Goal: Find contact information

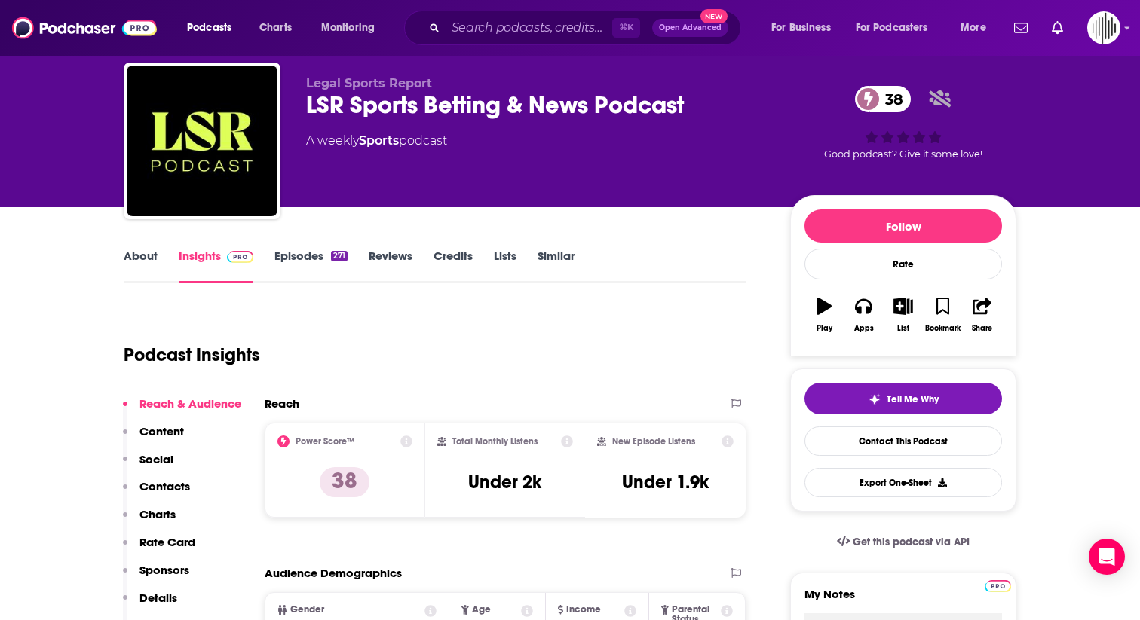
scroll to position [25, 0]
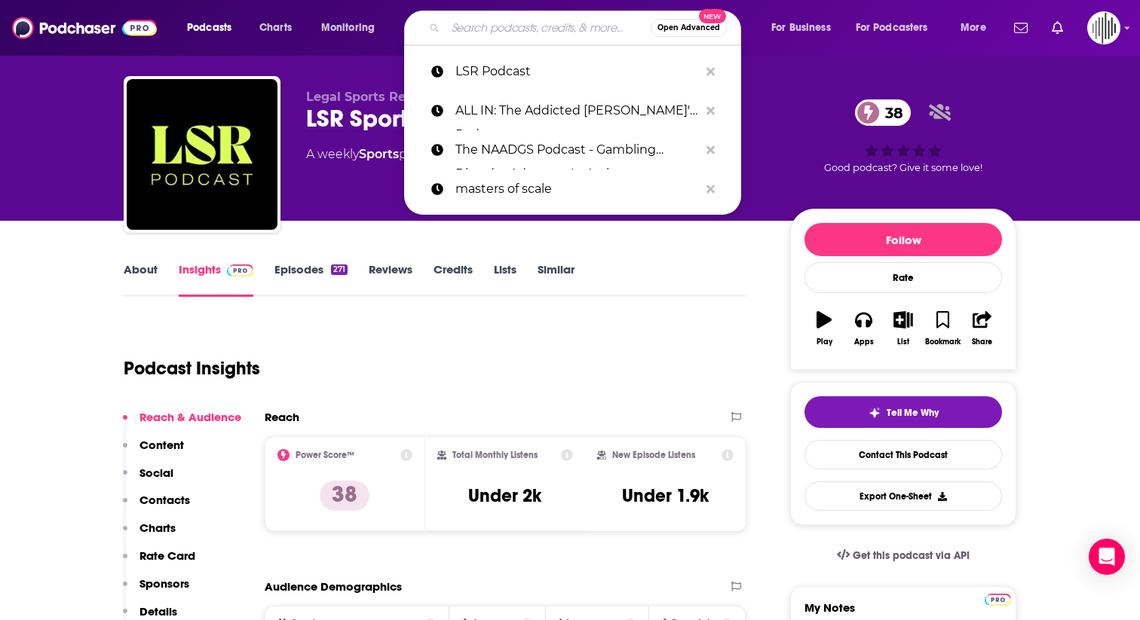
click at [476, 23] on input "Search podcasts, credits, & more..." at bounding box center [547, 28] width 205 height 24
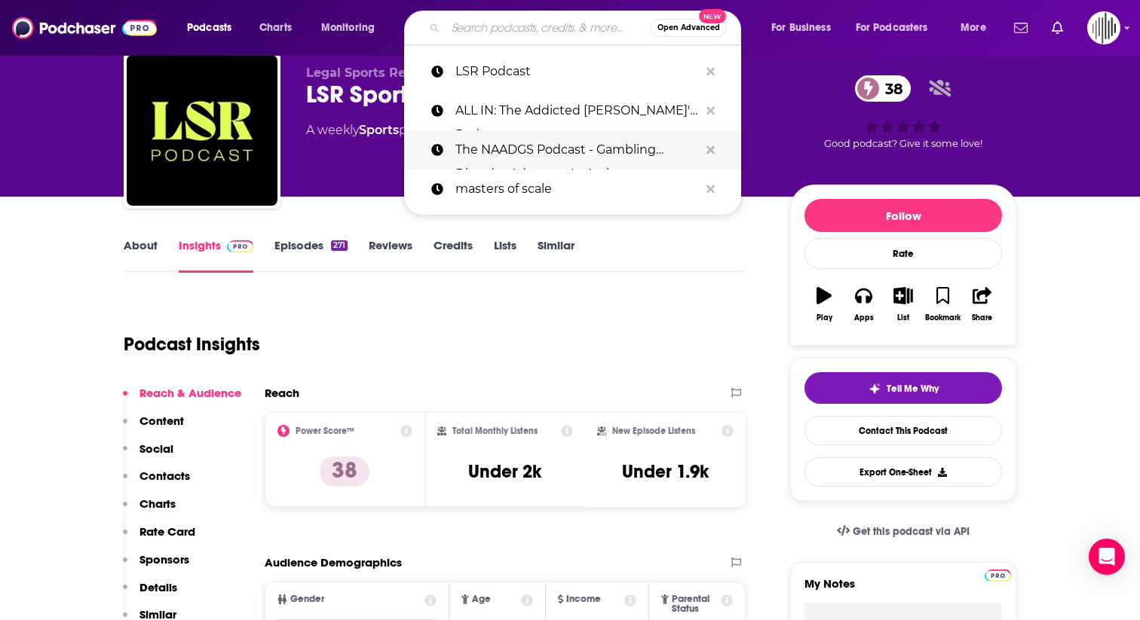
click at [515, 155] on p "The NAADGS Podcast - Gambling Disorder Advocacy In Action" at bounding box center [576, 149] width 243 height 39
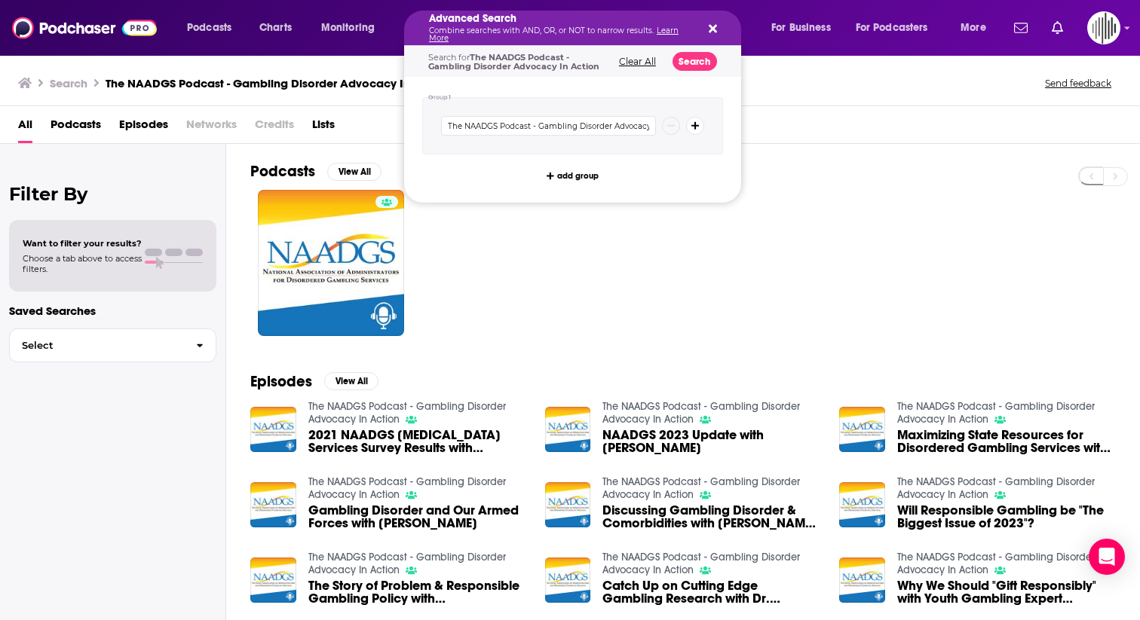
click at [717, 28] on div "Advanced Search Combine searches with AND, OR, or NOT to narrow results. Learn …" at bounding box center [572, 28] width 337 height 35
click at [709, 29] on icon "Search podcasts, credits, & more..." at bounding box center [713, 29] width 8 height 8
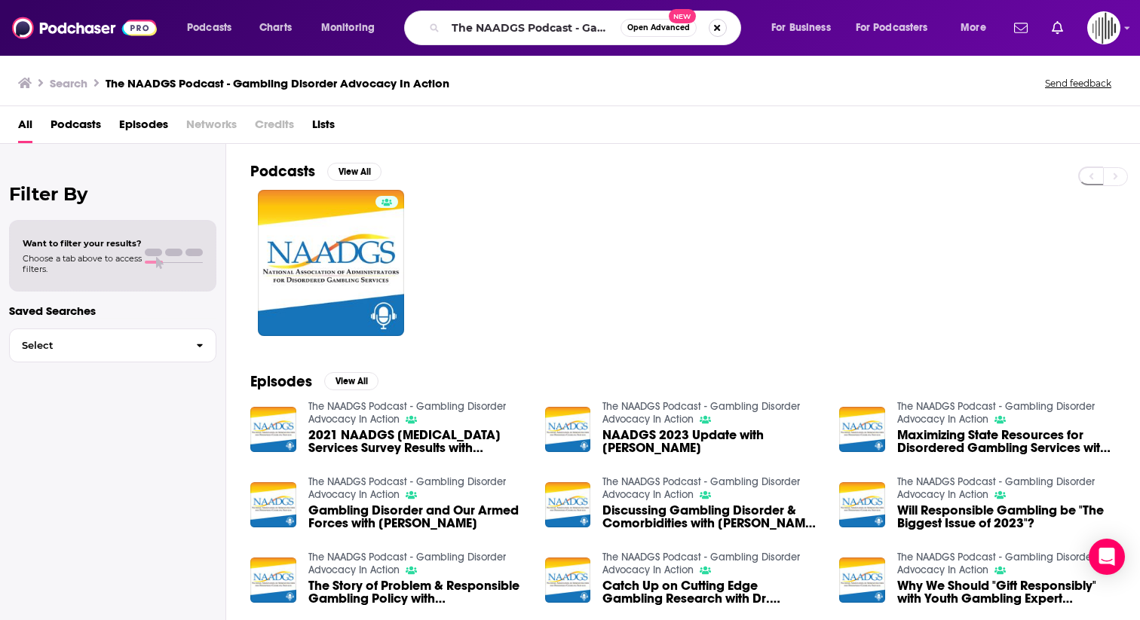
click at [713, 27] on button "Search podcasts, credits, & more..." at bounding box center [718, 28] width 18 height 18
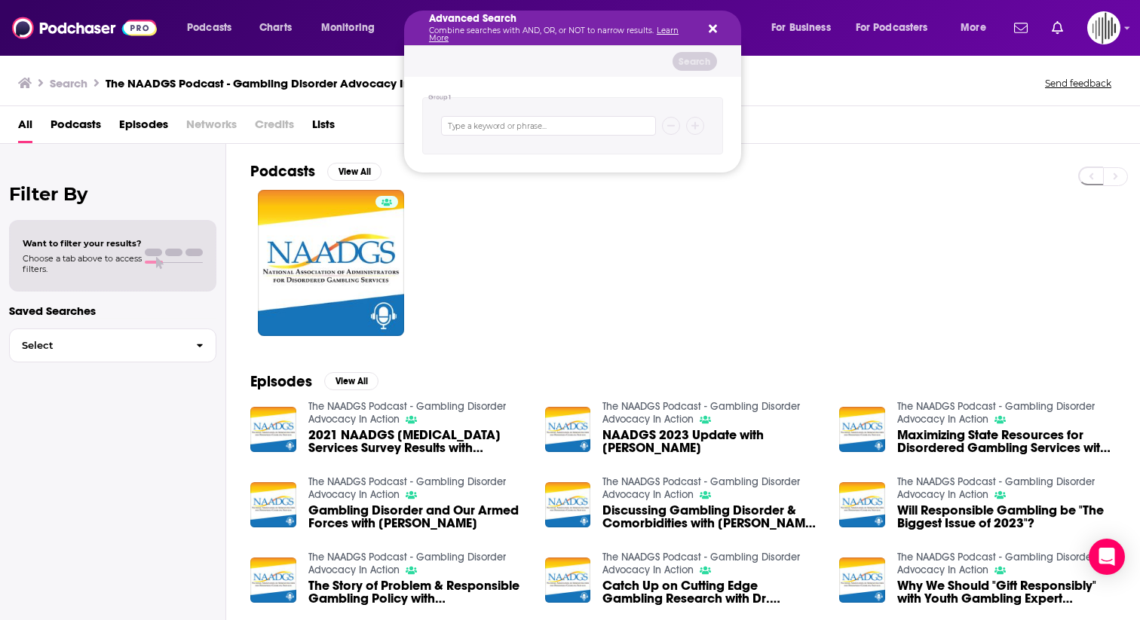
click at [712, 30] on icon "Search podcasts, credits, & more..." at bounding box center [713, 29] width 8 height 8
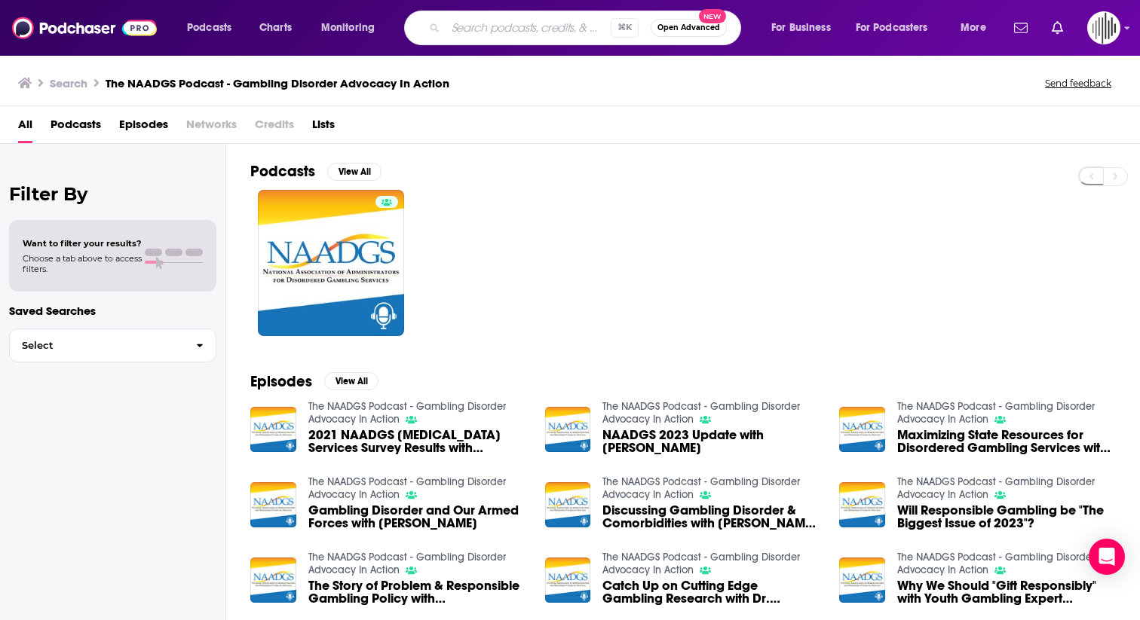
click at [504, 35] on input "Search podcasts, credits, & more..." at bounding box center [527, 28] width 165 height 24
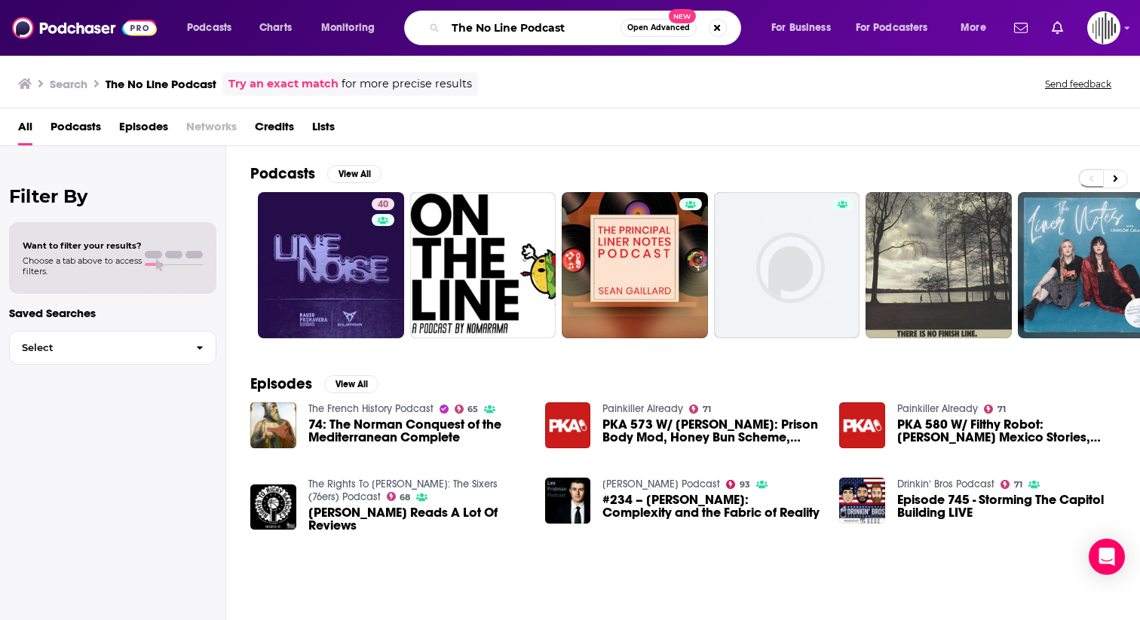
drag, startPoint x: 472, startPoint y: 29, endPoint x: 445, endPoint y: 26, distance: 27.3
click at [445, 26] on input "The No Line Podcast" at bounding box center [532, 28] width 175 height 24
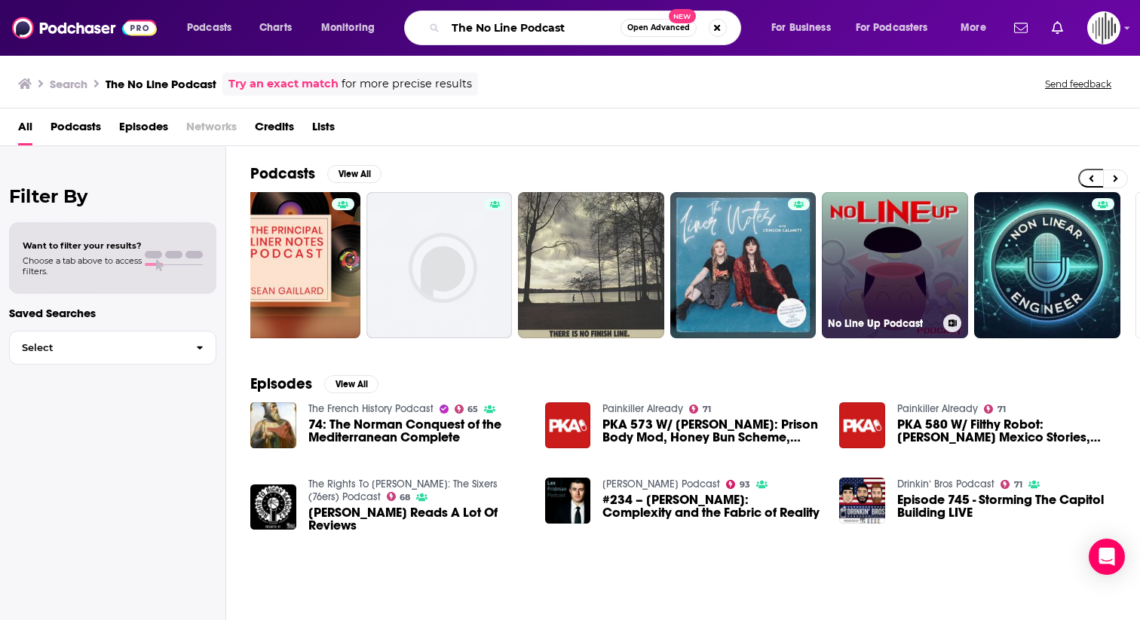
scroll to position [0, 495]
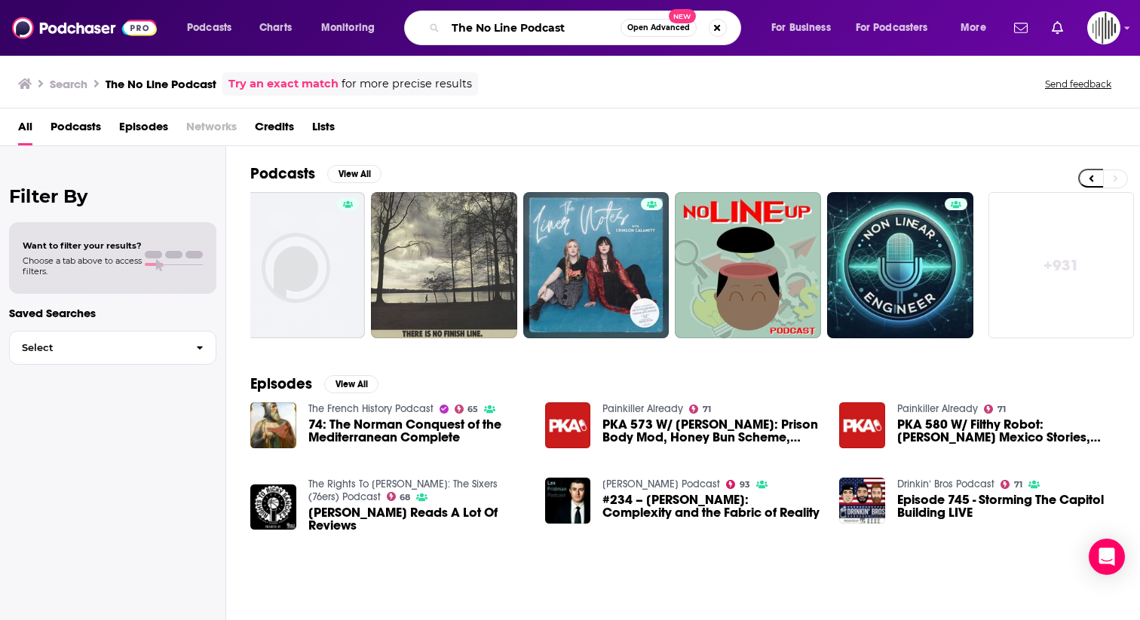
click at [470, 26] on input "The No Line Podcast" at bounding box center [532, 28] width 175 height 24
drag, startPoint x: 470, startPoint y: 26, endPoint x: 428, endPoint y: 26, distance: 41.5
click at [428, 26] on div "The No Line Podcast Open Advanced New" at bounding box center [572, 28] width 337 height 35
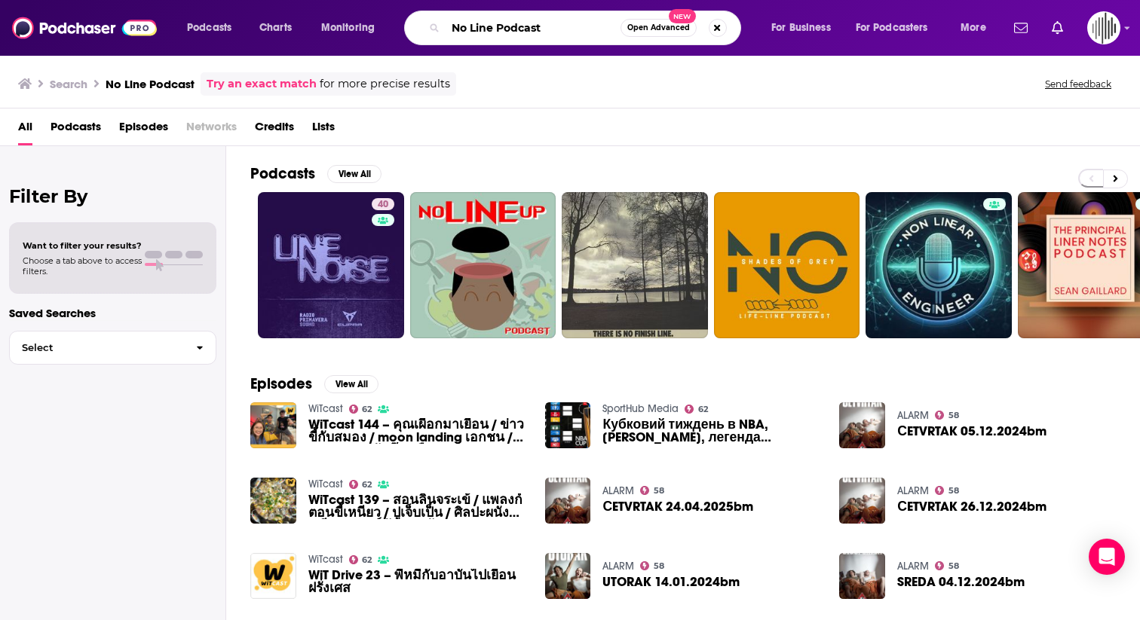
drag, startPoint x: 549, startPoint y: 29, endPoint x: 412, endPoint y: 29, distance: 137.9
click at [412, 29] on div "No Line Podcast Open Advanced New" at bounding box center [572, 28] width 337 height 35
paste input "[PERSON_NAME]"
type input "[PERSON_NAME]"
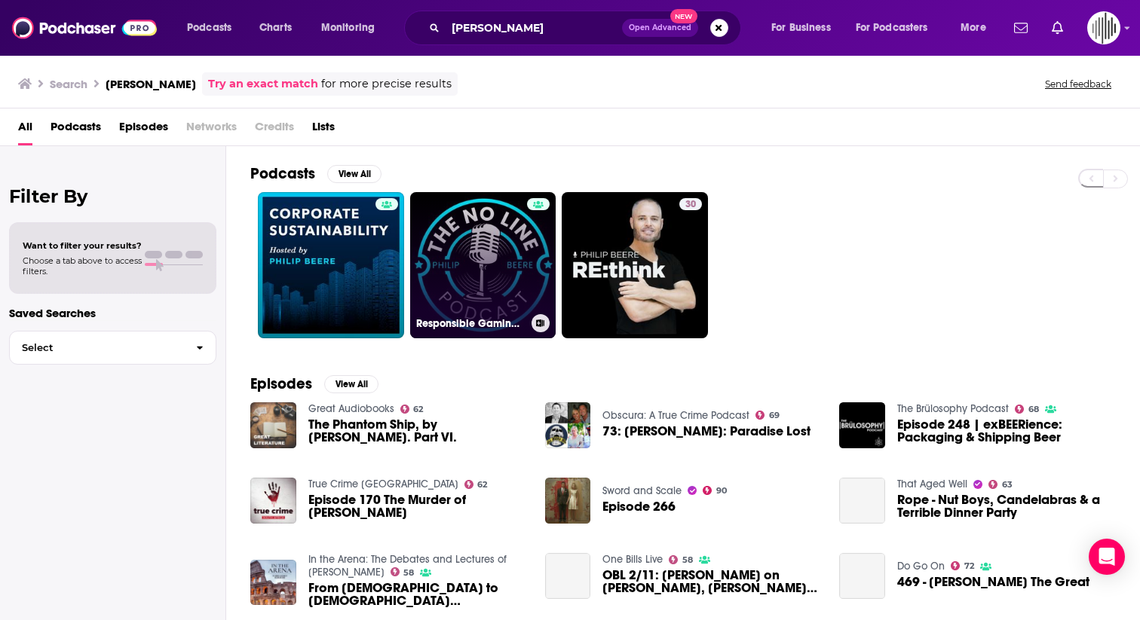
click at [477, 247] on link "Responsible Gaming & Industry News" at bounding box center [483, 265] width 146 height 146
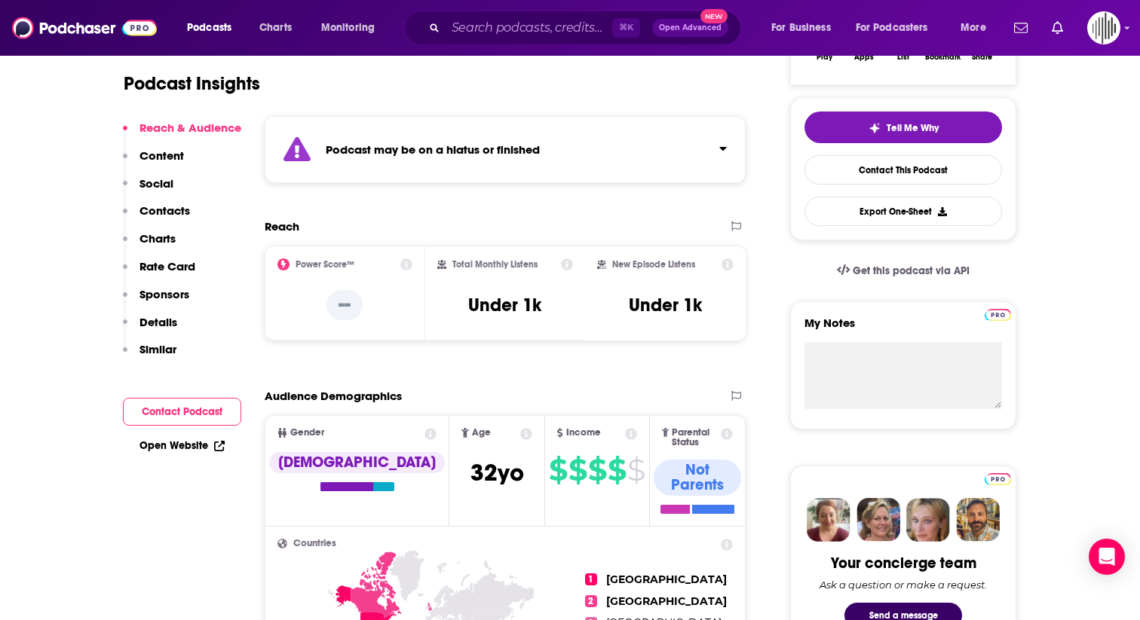
scroll to position [349, 0]
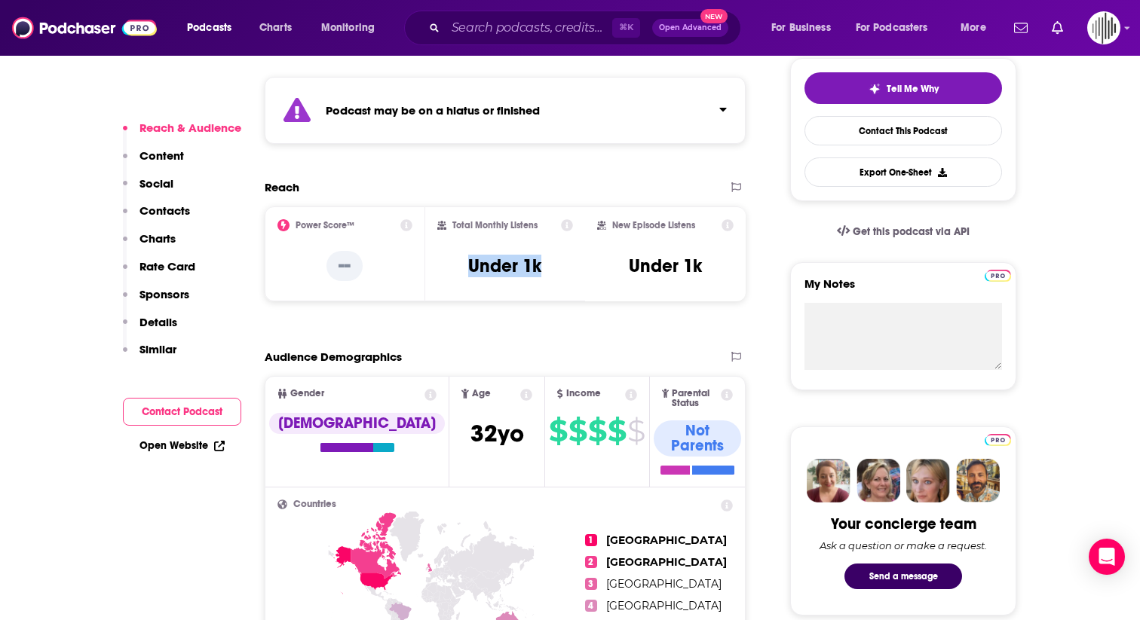
drag, startPoint x: 543, startPoint y: 266, endPoint x: 465, endPoint y: 265, distance: 78.4
click at [465, 265] on div "Total Monthly Listens Under 1k" at bounding box center [505, 253] width 136 height 69
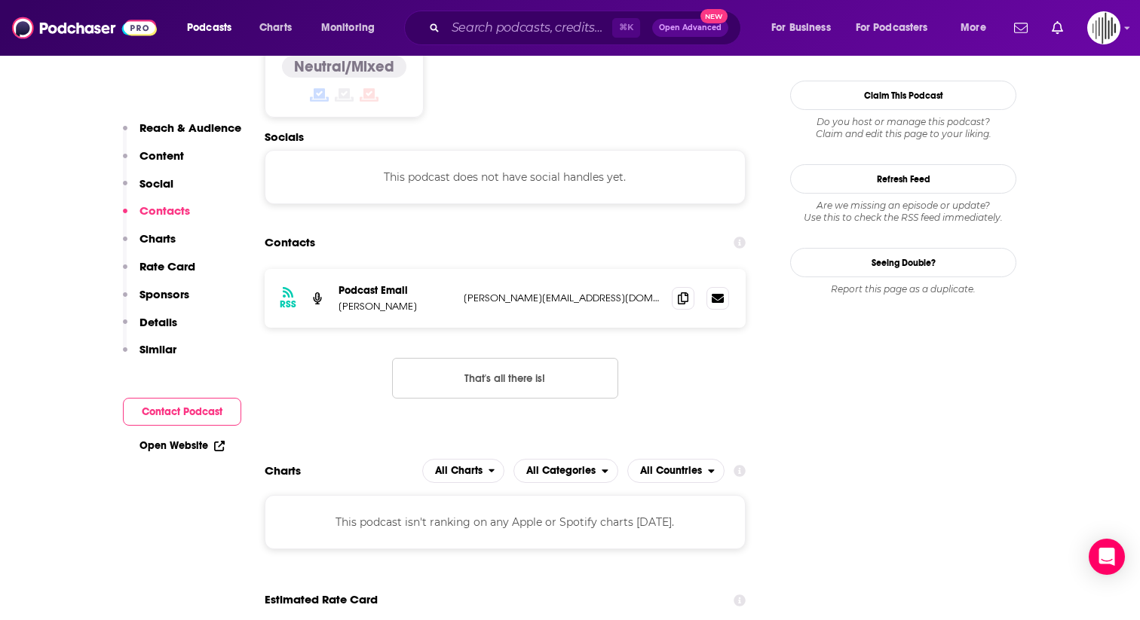
scroll to position [1344, 0]
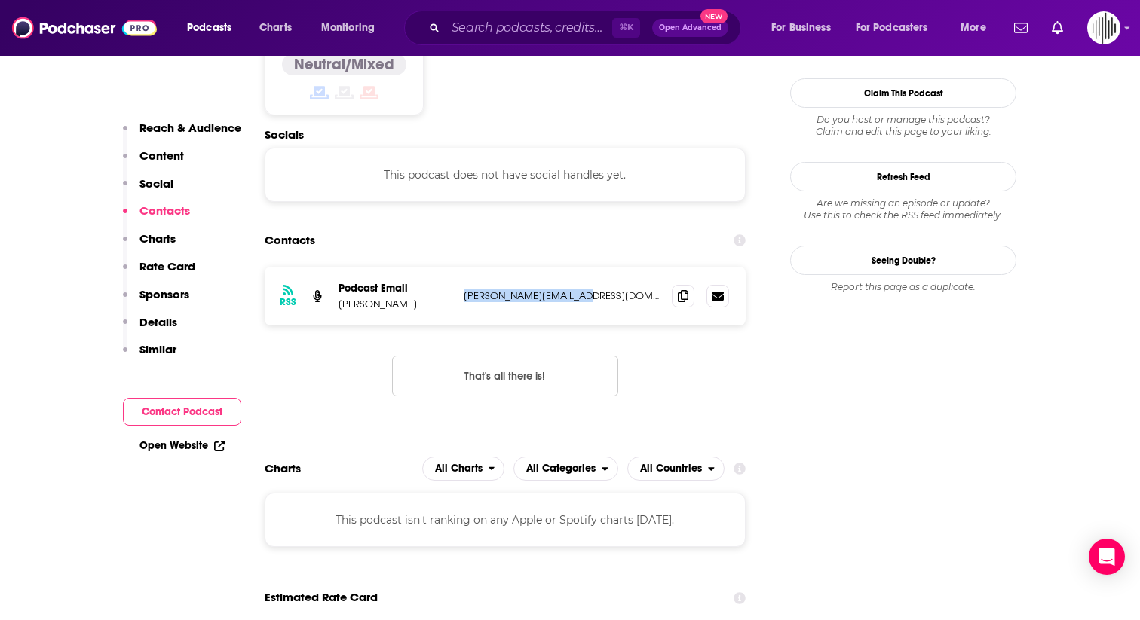
drag, startPoint x: 586, startPoint y: 228, endPoint x: 464, endPoint y: 224, distance: 121.4
click at [464, 289] on p "[PERSON_NAME][EMAIL_ADDRESS][DOMAIN_NAME]" at bounding box center [562, 295] width 196 height 13
copy p "[PERSON_NAME][EMAIL_ADDRESS][DOMAIN_NAME]"
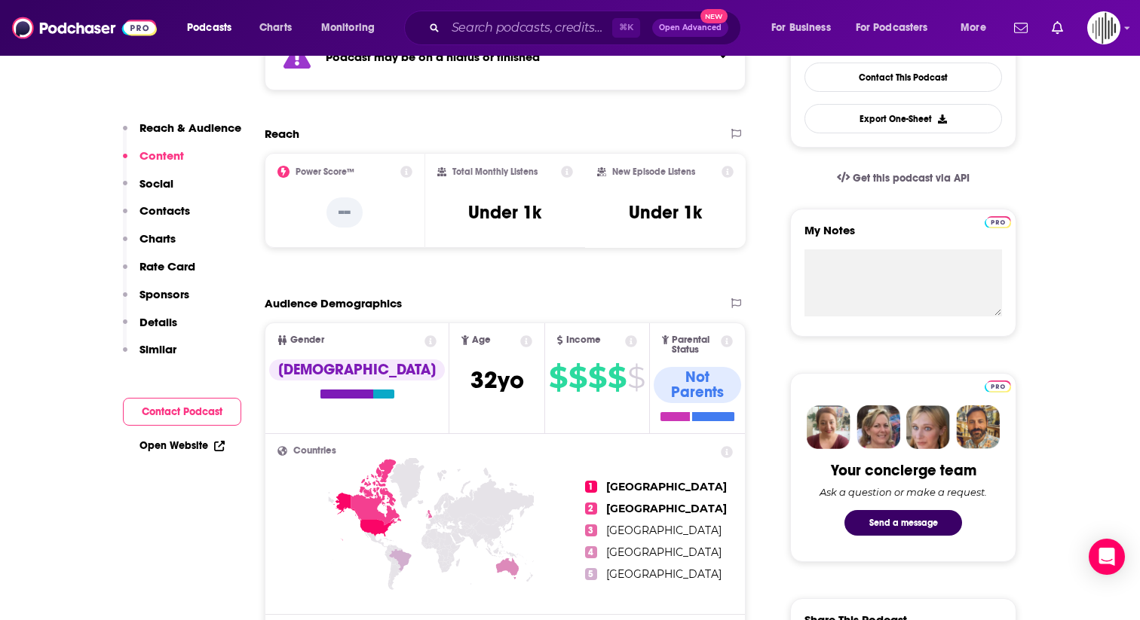
scroll to position [32, 0]
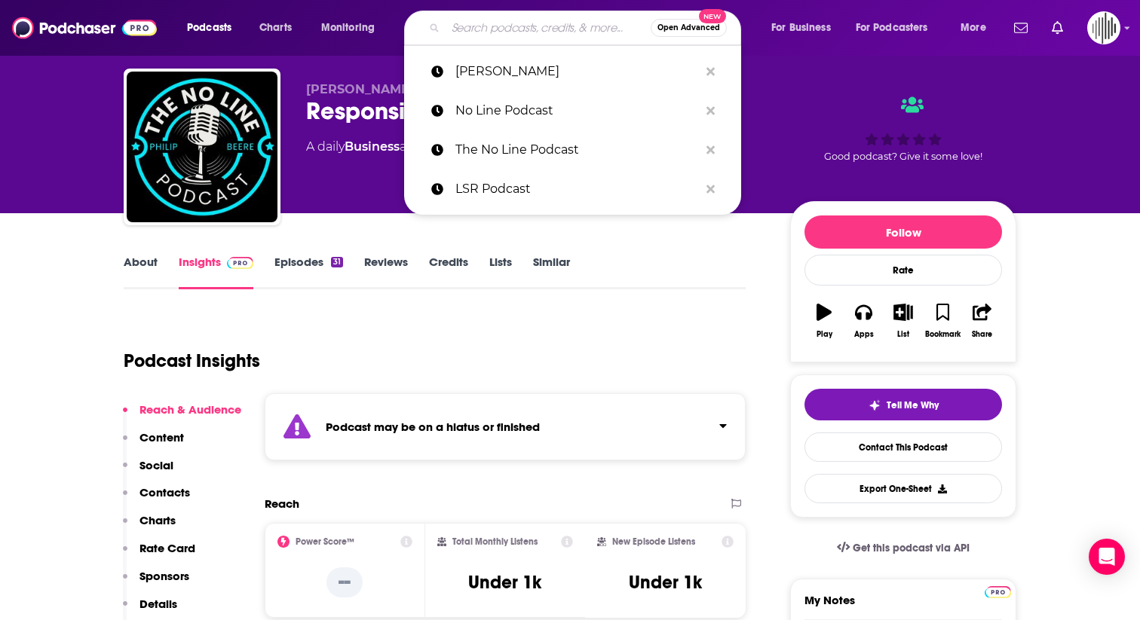
click at [481, 27] on input "Search podcasts, credits, & more..." at bounding box center [547, 28] width 205 height 24
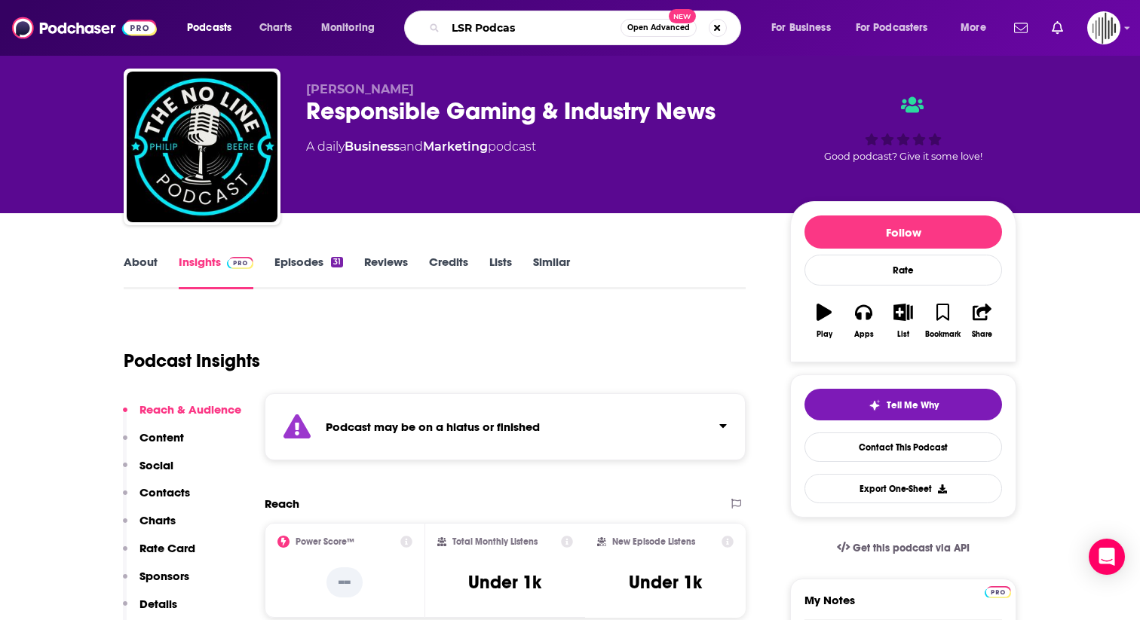
type input "LSR Podcast"
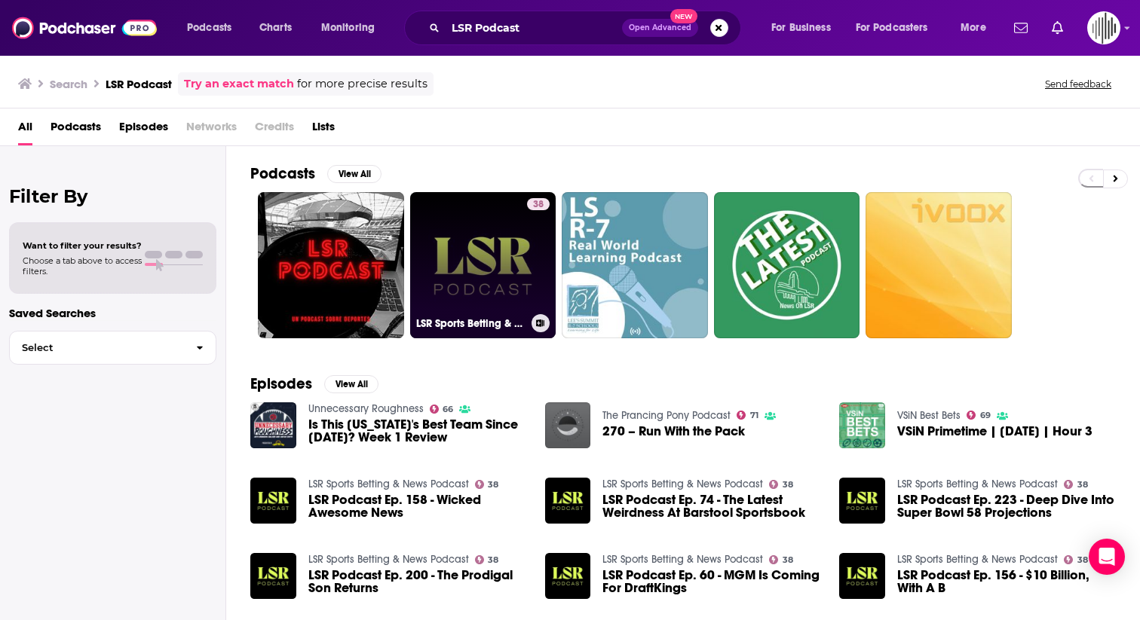
click at [467, 268] on link "38 LSR Sports Betting & News Podcast" at bounding box center [483, 265] width 146 height 146
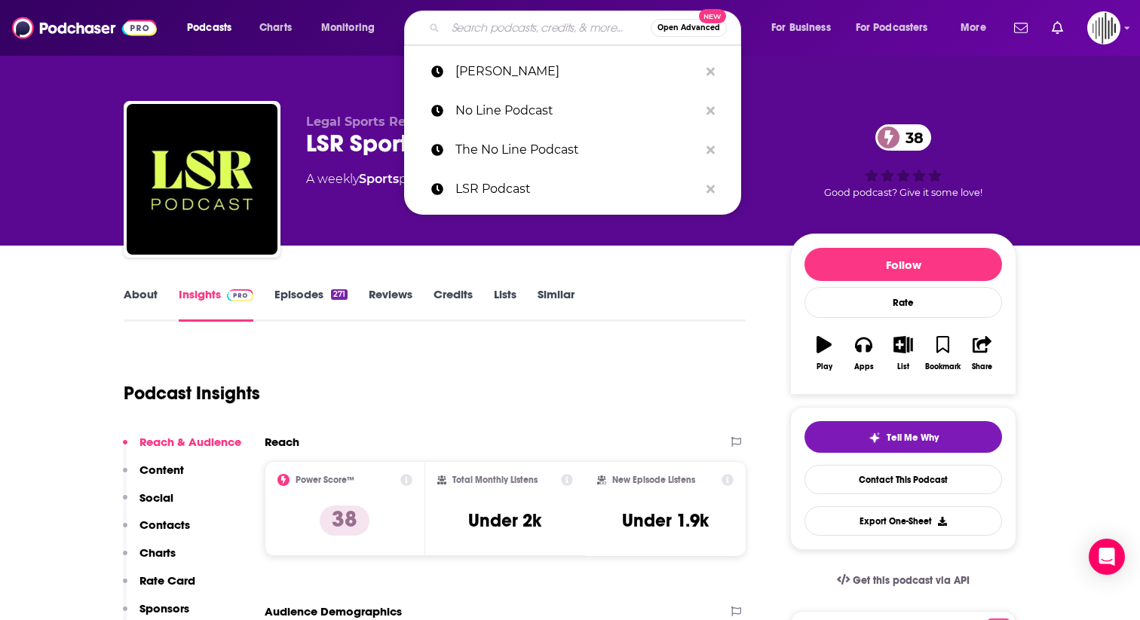
click at [488, 30] on input "Search podcasts, credits, & more..." at bounding box center [547, 28] width 205 height 24
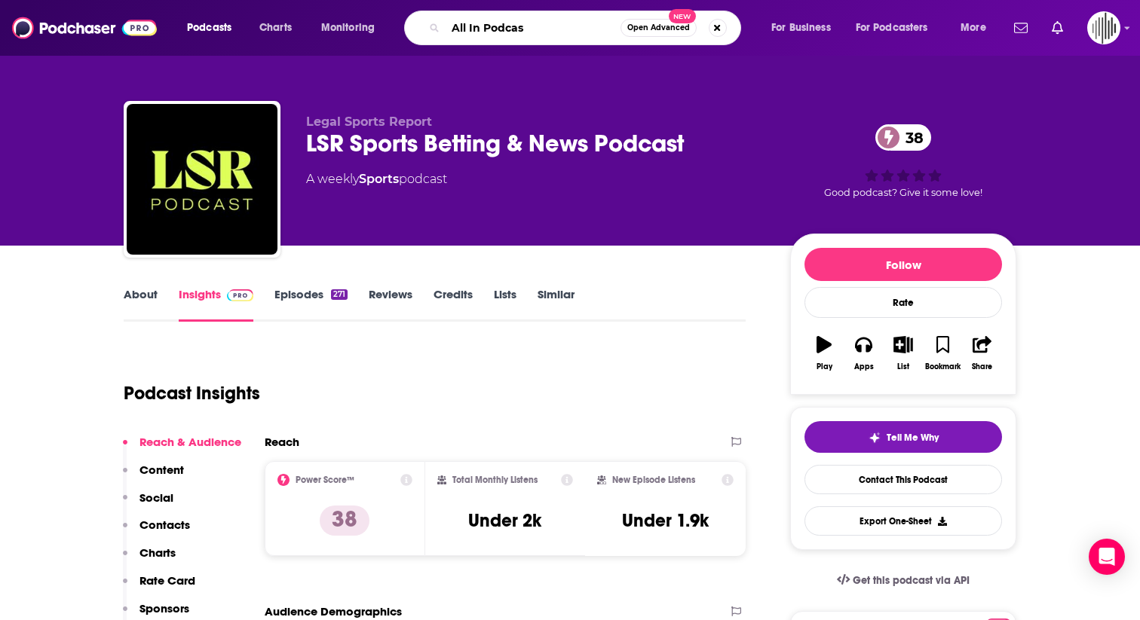
type input "All In Podcast"
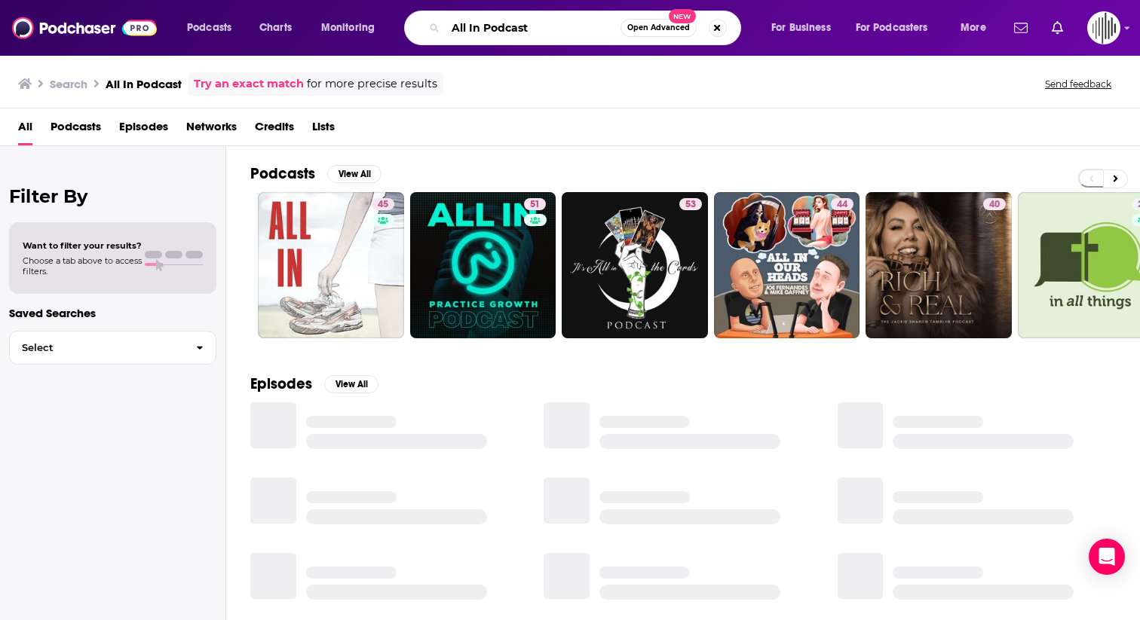
click at [485, 29] on input "All In Podcast" at bounding box center [532, 28] width 175 height 24
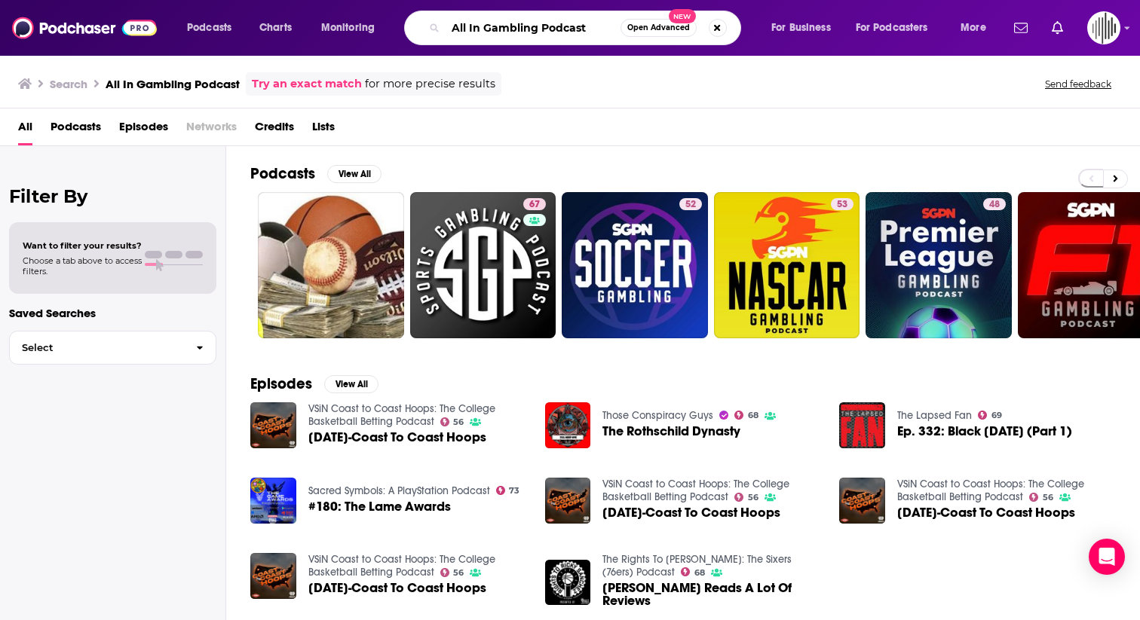
drag, startPoint x: 589, startPoint y: 37, endPoint x: 483, endPoint y: 26, distance: 106.1
click at [483, 26] on input "All In Gambling Podcast" at bounding box center [532, 28] width 175 height 24
type input "All In: The Addicted"
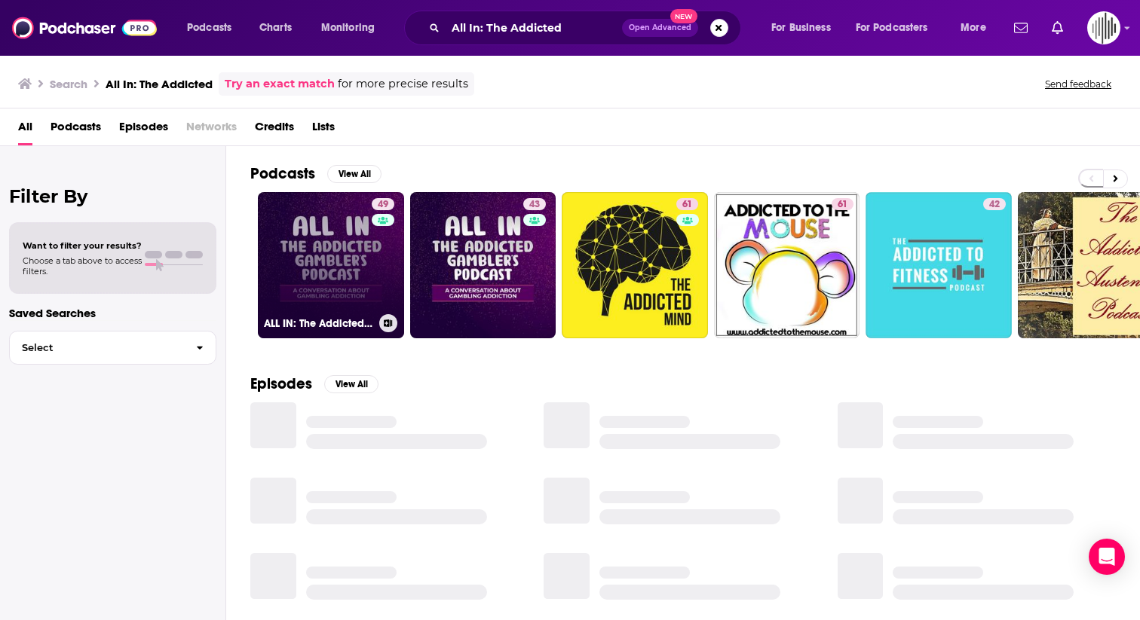
click at [356, 243] on link "49 ALL IN: The Addicted Gambler's Podcast" at bounding box center [331, 265] width 146 height 146
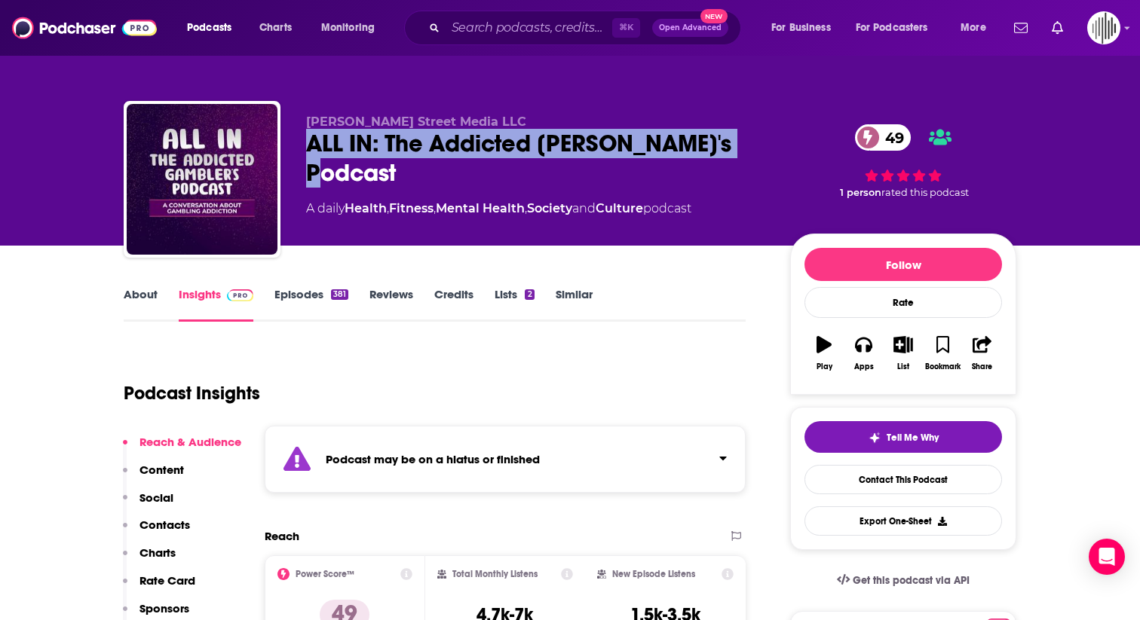
drag, startPoint x: 761, startPoint y: 147, endPoint x: 297, endPoint y: 148, distance: 464.3
click at [297, 148] on div "[PERSON_NAME] Street Media LLC ALL IN: The Addicted Gambler's Podcast 49 A dail…" at bounding box center [570, 182] width 892 height 163
copy h2 "ALL IN: The Addicted [PERSON_NAME]'s Podcast"
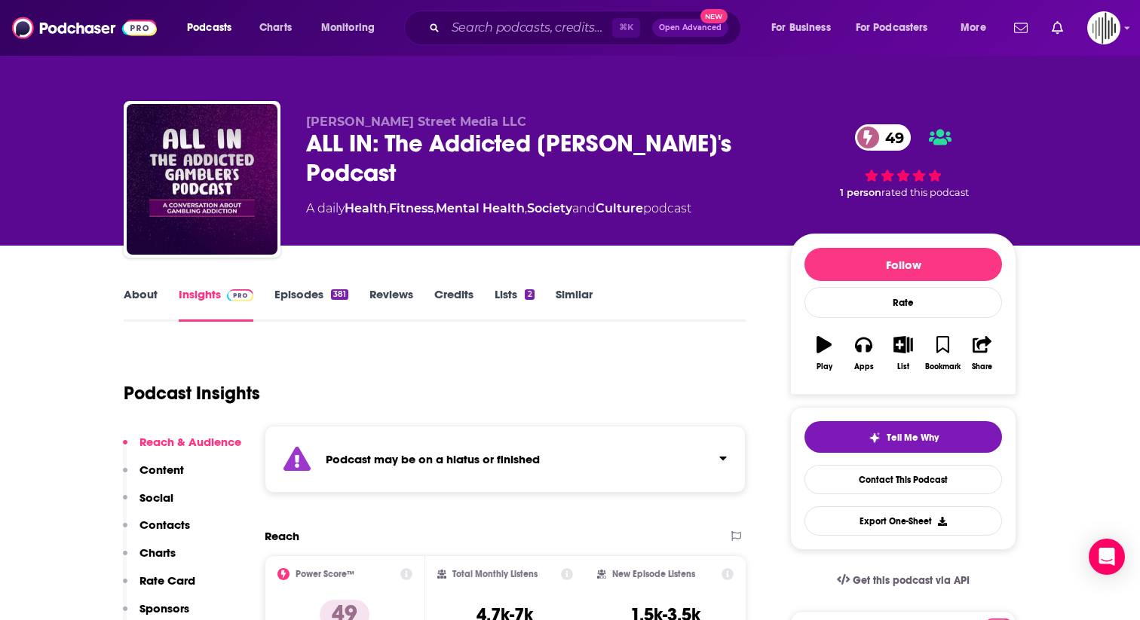
click at [479, 147] on div "ALL IN: The Addicted [PERSON_NAME]'s Podcast 49" at bounding box center [536, 158] width 460 height 59
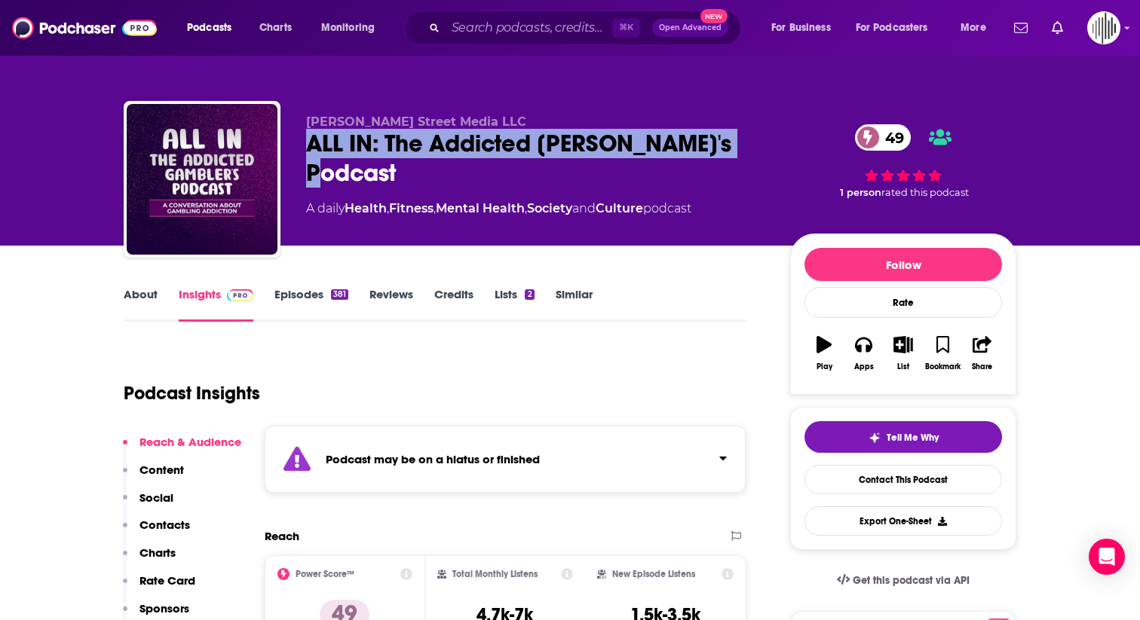
drag, startPoint x: 755, startPoint y: 148, endPoint x: 308, endPoint y: 148, distance: 446.2
click at [308, 148] on div "ALL IN: The Addicted [PERSON_NAME]'s Podcast 49" at bounding box center [536, 158] width 460 height 59
copy h2 "ALL IN: The Addicted [PERSON_NAME]'s Podcast"
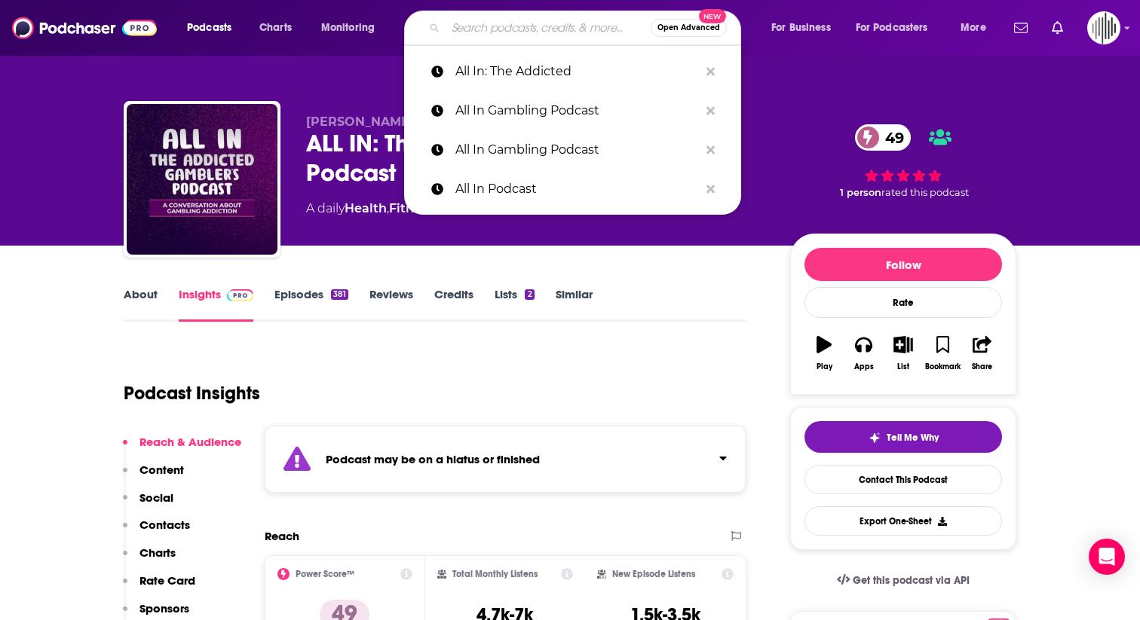
click at [489, 26] on input "Search podcasts, credits, & more..." at bounding box center [547, 28] width 205 height 24
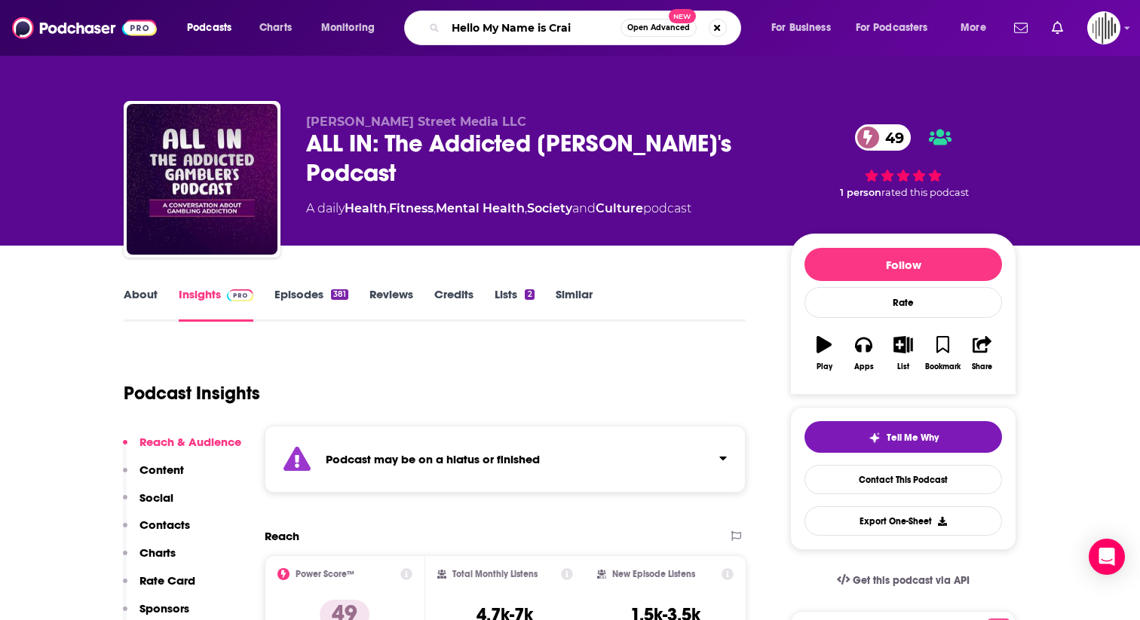
type input "Hello My Name is [PERSON_NAME]"
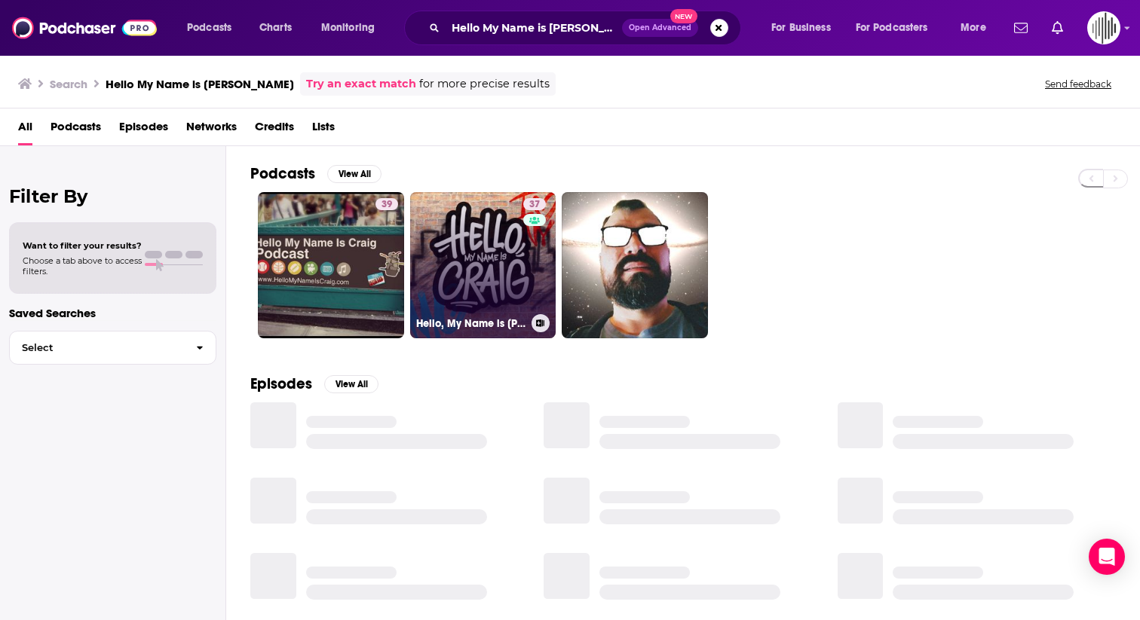
click at [455, 248] on link "37 Hello, My Name is [PERSON_NAME]" at bounding box center [483, 265] width 146 height 146
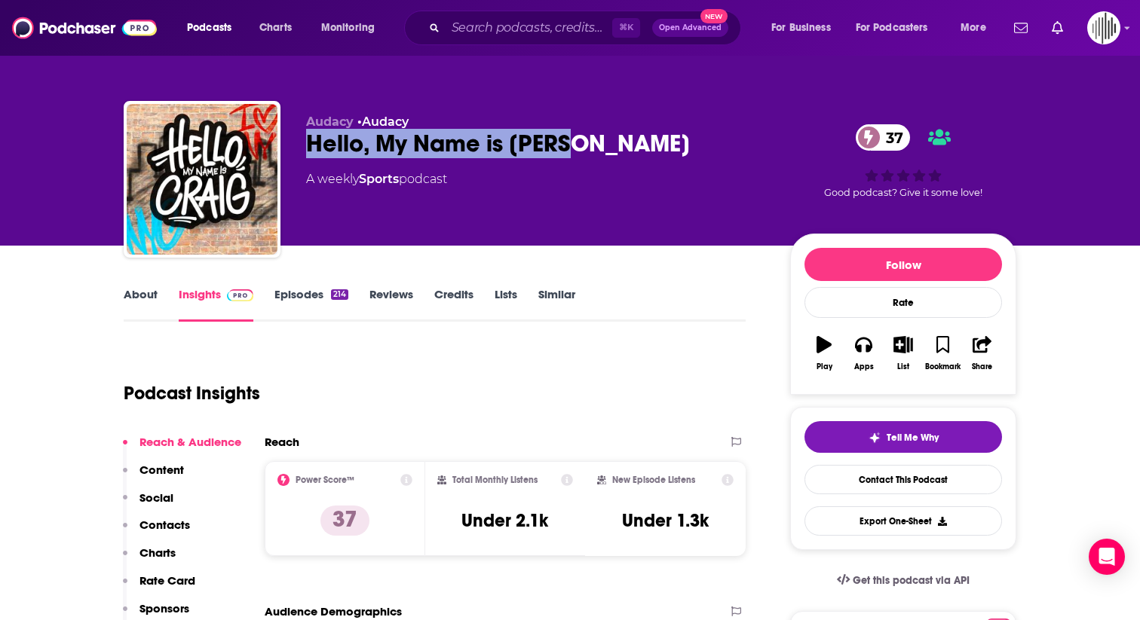
drag, startPoint x: 582, startPoint y: 136, endPoint x: 305, endPoint y: 143, distance: 276.7
click at [306, 143] on div "Hello, My Name is [PERSON_NAME] 37" at bounding box center [536, 143] width 460 height 29
copy h2 "Hello, My Name is [PERSON_NAME]"
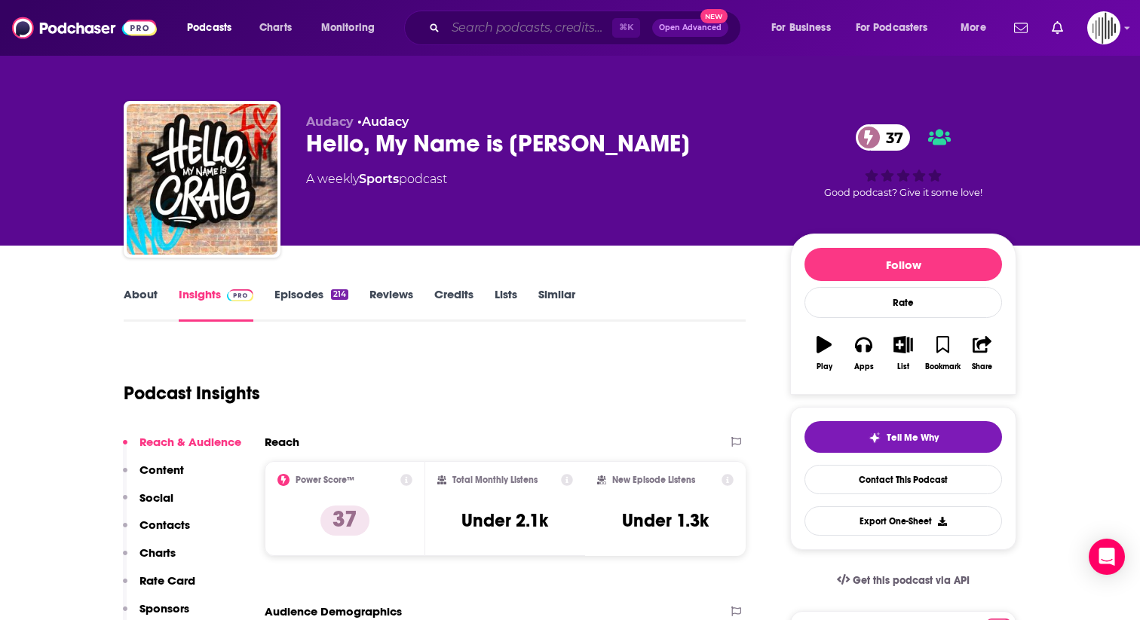
click at [496, 26] on input "Search podcasts, credits, & more..." at bounding box center [528, 28] width 167 height 24
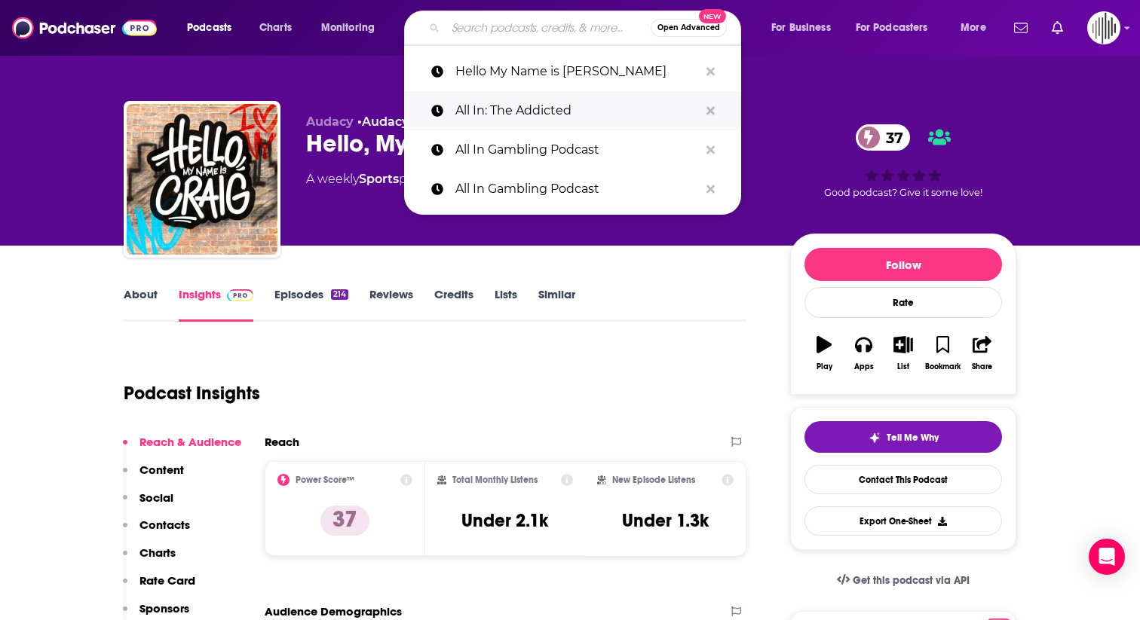
click at [506, 120] on p "All In: The Addicted" at bounding box center [576, 110] width 243 height 39
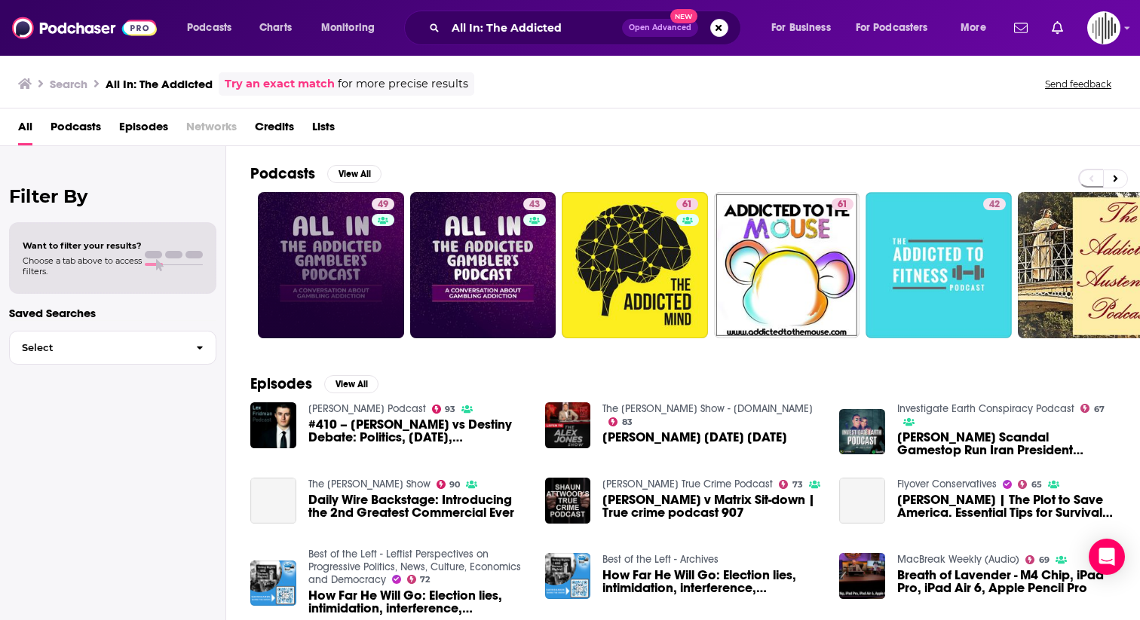
click at [338, 247] on link "49" at bounding box center [331, 265] width 146 height 146
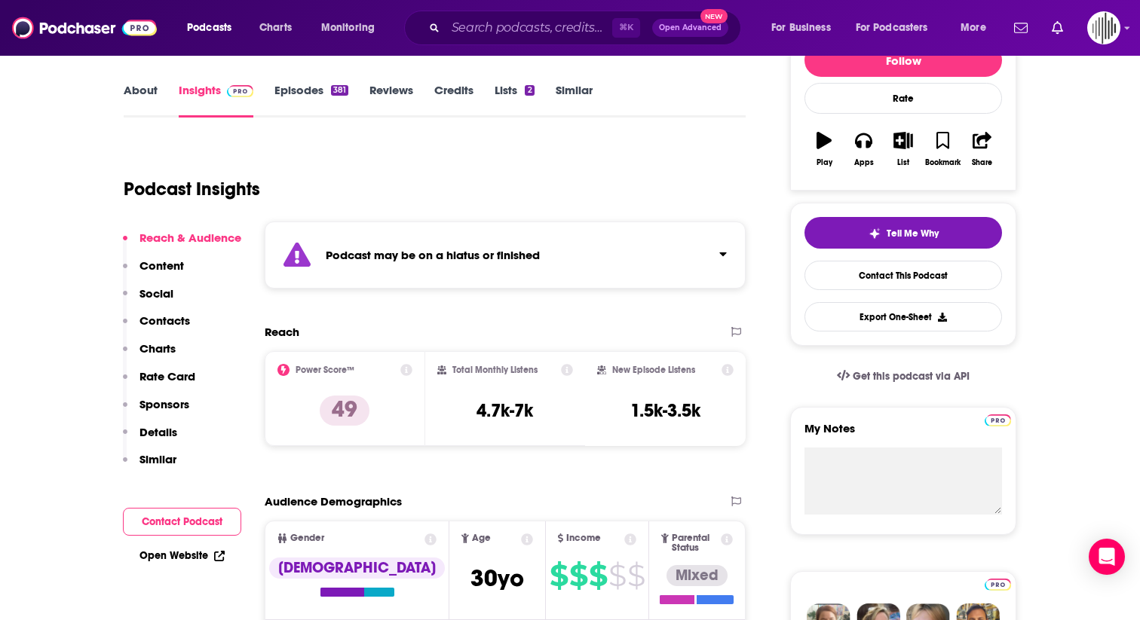
scroll to position [205, 0]
